Goal: Find specific page/section: Find specific page/section

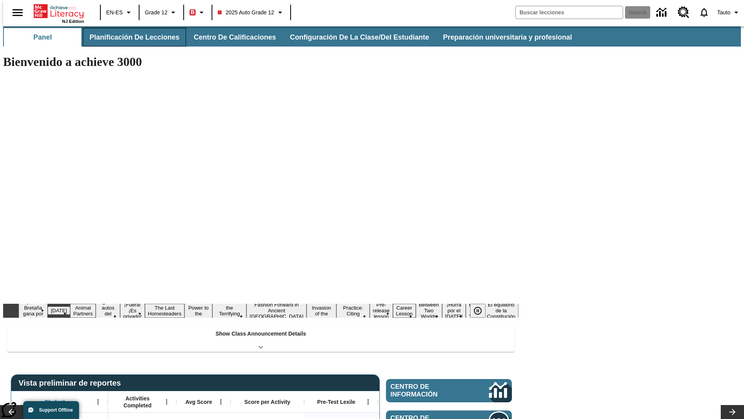
click at [130, 37] on button "Planificación de lecciones" at bounding box center [134, 37] width 103 height 19
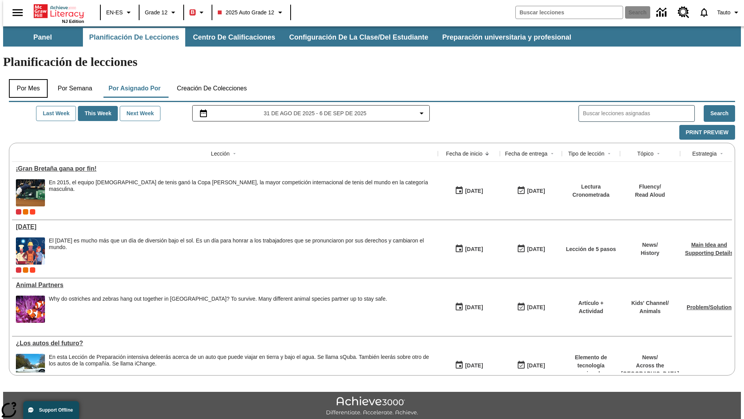
click at [25, 79] on button "Por mes" at bounding box center [28, 88] width 39 height 19
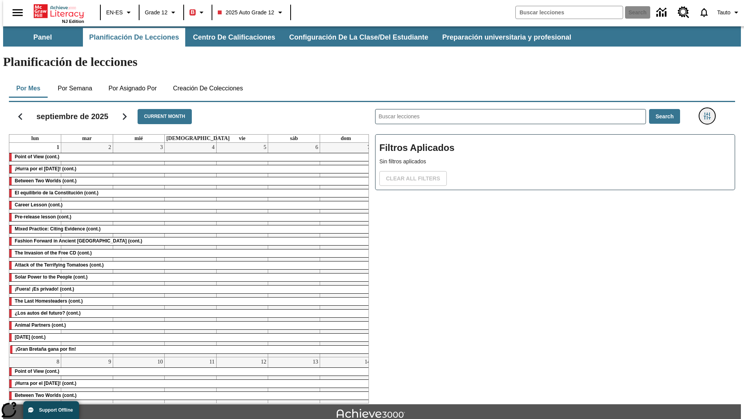
click at [710, 112] on icon "Menú lateral de filtros" at bounding box center [707, 115] width 7 height 7
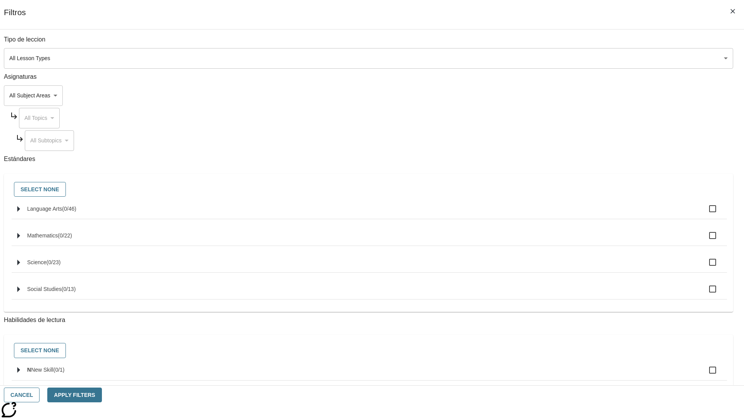
click at [558, 58] on body "Saltar al contenido principal NJ Edition EN-ES Grade 12 B 2025 Auto Grade 12 Se…" at bounding box center [372, 240] width 738 height 428
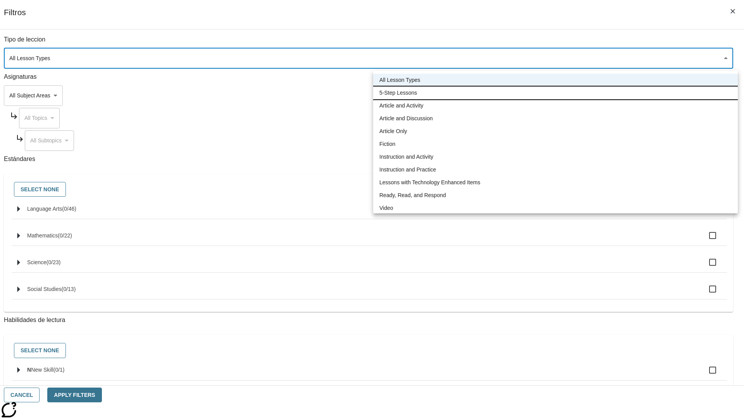
click at [556, 93] on li "5-Step Lessons" at bounding box center [555, 92] width 365 height 13
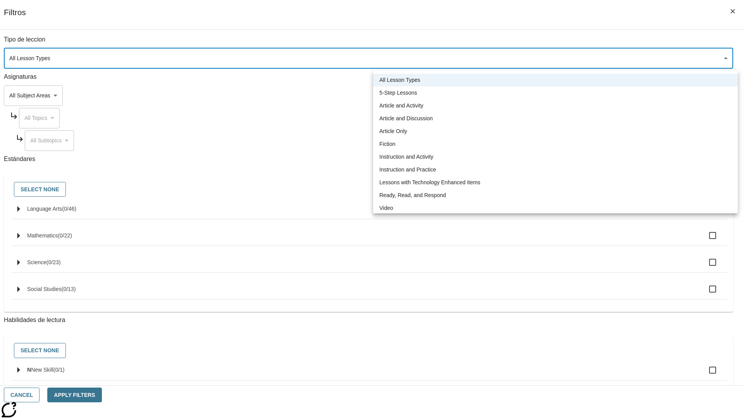
type input "1"
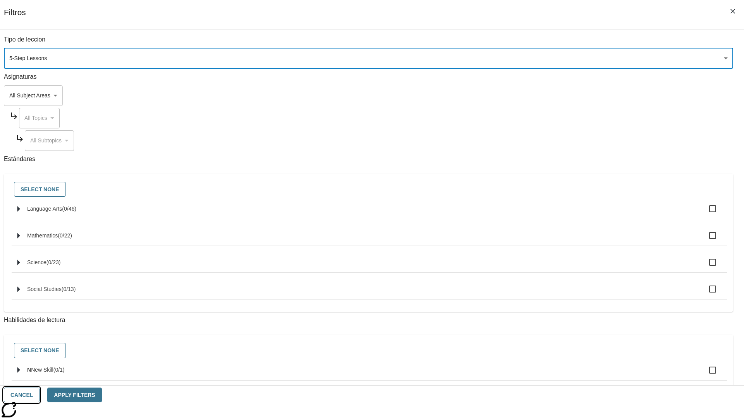
click at [40, 395] on button "Cancel" at bounding box center [22, 394] width 36 height 15
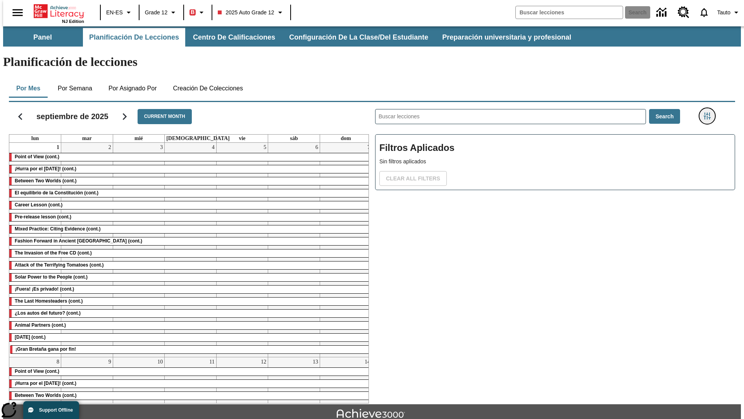
click at [710, 112] on icon "Menú lateral de filtros" at bounding box center [707, 115] width 7 height 7
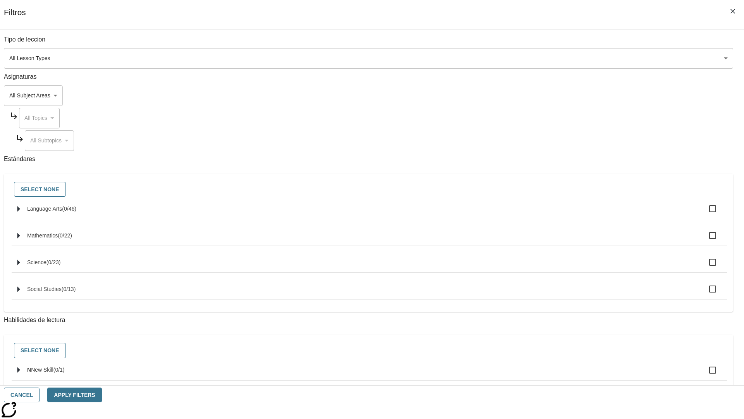
click at [558, 58] on body "Saltar al contenido principal NJ Edition EN-ES Grade 12 B 2025 Auto Grade 12 Se…" at bounding box center [372, 240] width 738 height 428
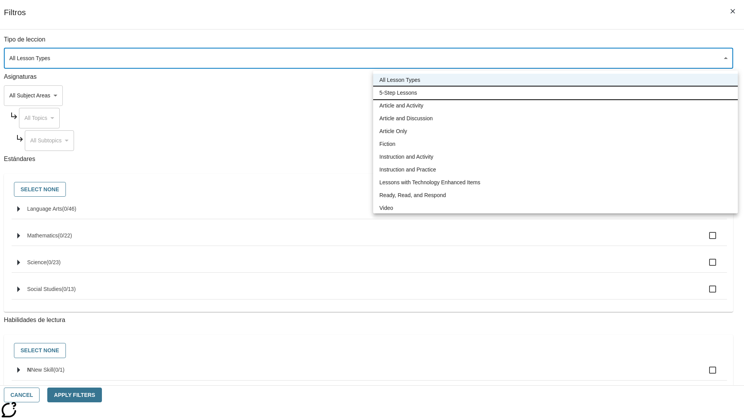
click at [556, 93] on li "5-Step Lessons" at bounding box center [555, 92] width 365 height 13
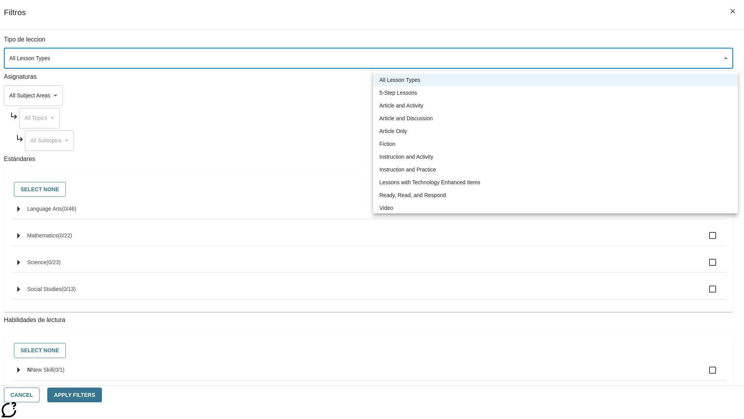
type input "1"
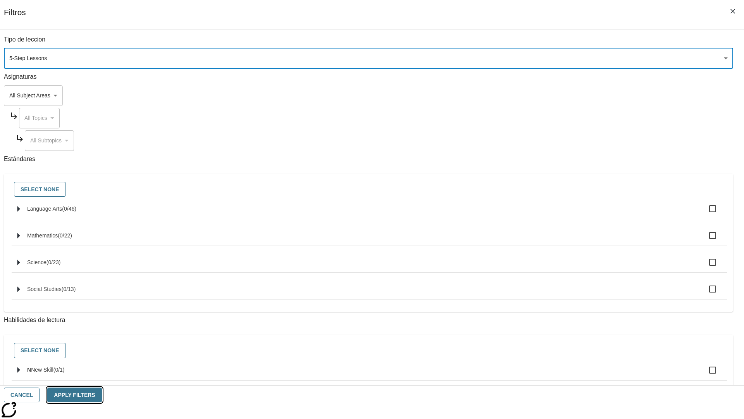
click at [102, 395] on button "Apply Filters" at bounding box center [74, 394] width 54 height 15
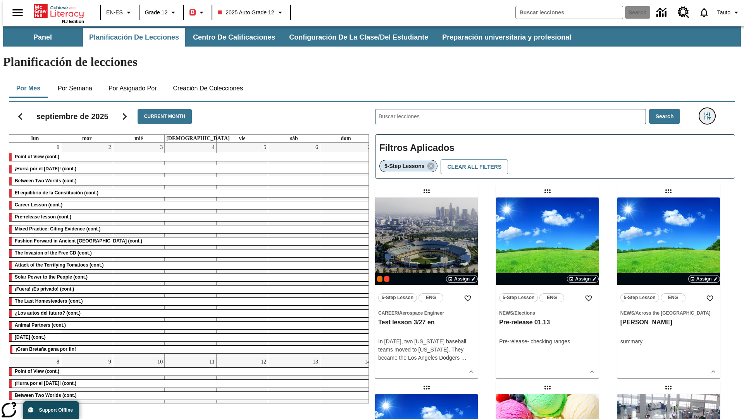
click at [710, 112] on icon "Menú lateral de filtros" at bounding box center [707, 115] width 7 height 7
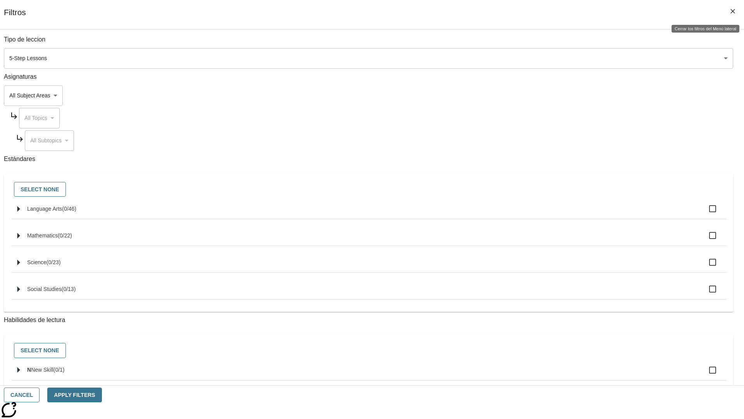
click at [733, 11] on icon "Cerrar los filtros del Menú lateral" at bounding box center [733, 11] width 5 height 5
click at [710, 112] on icon "Menú lateral de filtros" at bounding box center [707, 115] width 7 height 7
click at [733, 11] on icon "Cerrar los filtros del Menú lateral" at bounding box center [733, 11] width 5 height 5
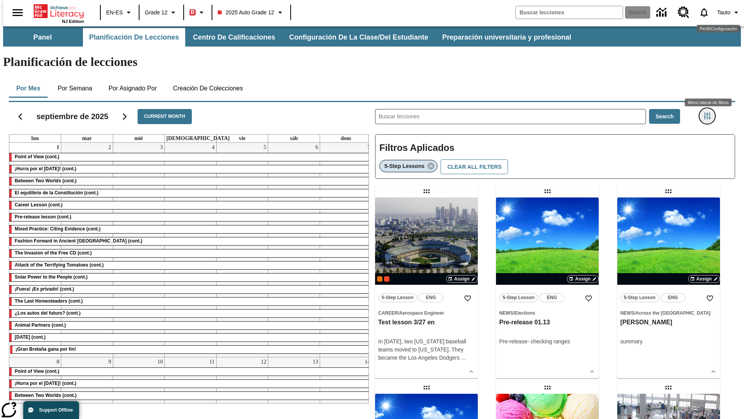
click at [710, 112] on icon "Menú lateral de filtros" at bounding box center [707, 115] width 7 height 7
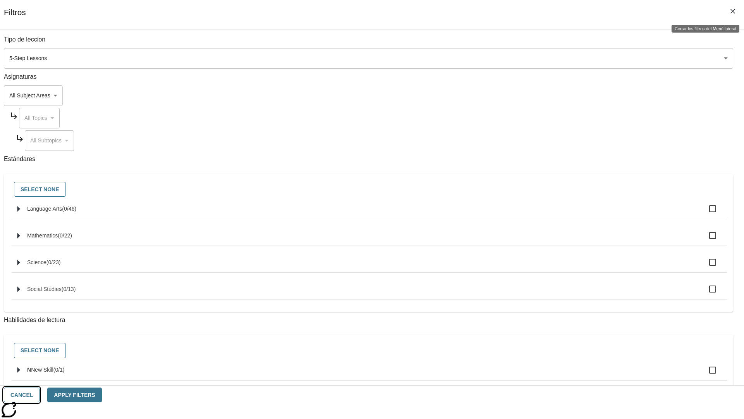
click at [40, 395] on button "Cancel" at bounding box center [22, 394] width 36 height 15
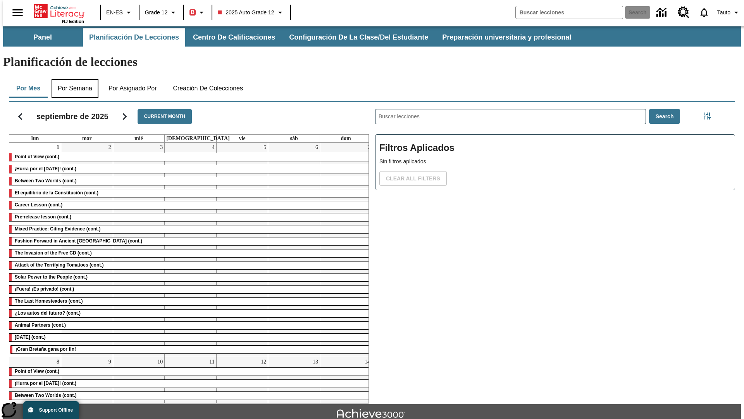
click at [73, 79] on button "Por semana" at bounding box center [75, 88] width 47 height 19
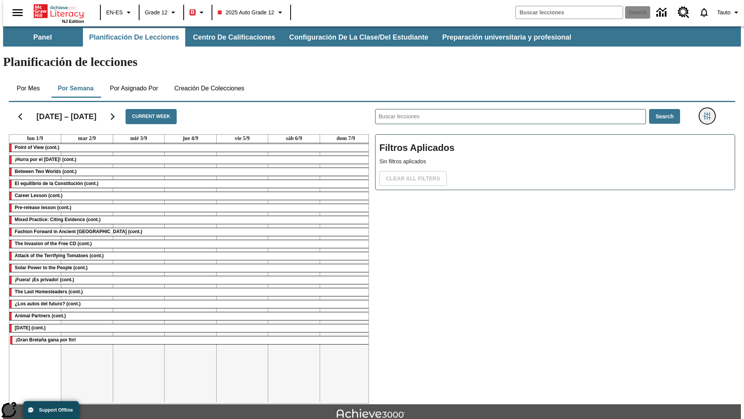
click at [710, 112] on icon "Menú lateral de filtros" at bounding box center [707, 115] width 7 height 7
